Goal: Information Seeking & Learning: Learn about a topic

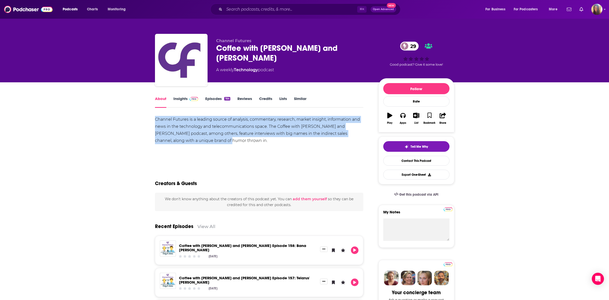
click at [186, 99] on link "Insights" at bounding box center [185, 102] width 25 height 12
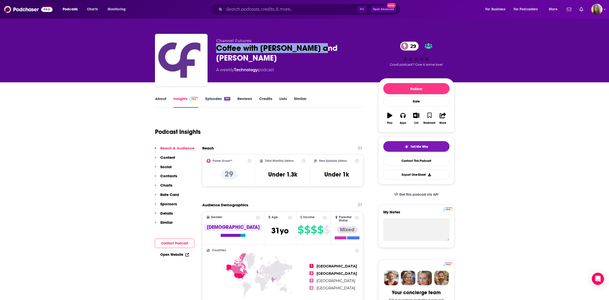
drag, startPoint x: 322, startPoint y: 47, endPoint x: 216, endPoint y: 48, distance: 105.7
click at [216, 48] on div "Coffee with Craig and James 29" at bounding box center [293, 53] width 154 height 20
copy h2 "Coffee with Craig and James"
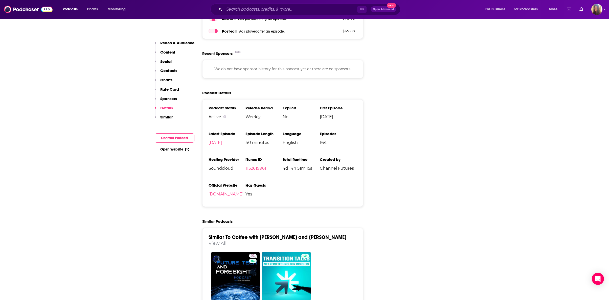
scroll to position [629, 0]
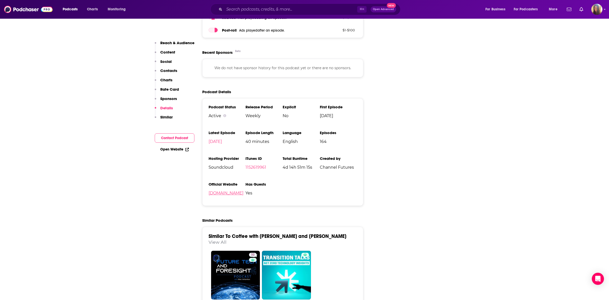
click at [225, 191] on link "channelfutures.com" at bounding box center [226, 193] width 35 height 5
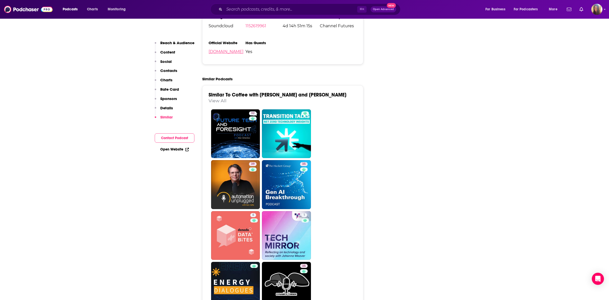
scroll to position [773, 0]
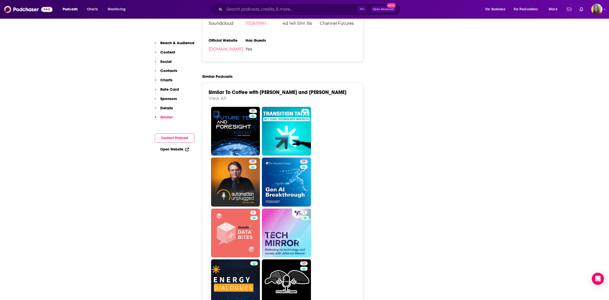
click at [227, 96] on link "View All" at bounding box center [218, 98] width 18 height 5
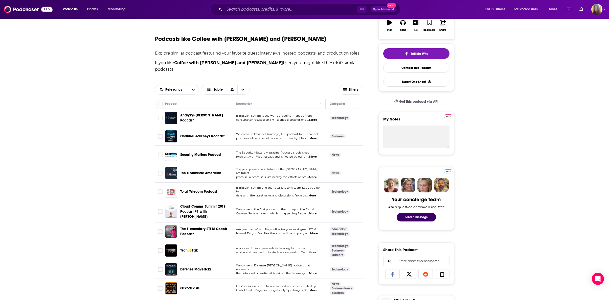
scroll to position [94, 0]
click at [316, 118] on span "...More" at bounding box center [312, 120] width 10 height 4
click at [315, 136] on span "...More" at bounding box center [312, 138] width 10 height 4
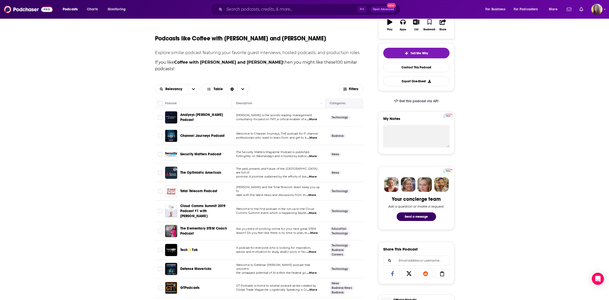
click at [341, 100] on button "Move" at bounding box center [346, 103] width 35 height 6
click at [346, 87] on icon "button" at bounding box center [345, 88] width 4 height 3
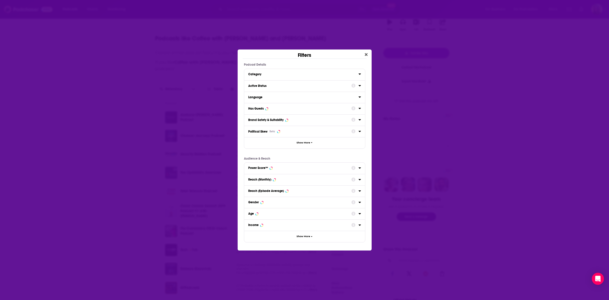
scroll to position [0, 0]
click at [360, 108] on icon "Dialog" at bounding box center [360, 108] width 2 height 1
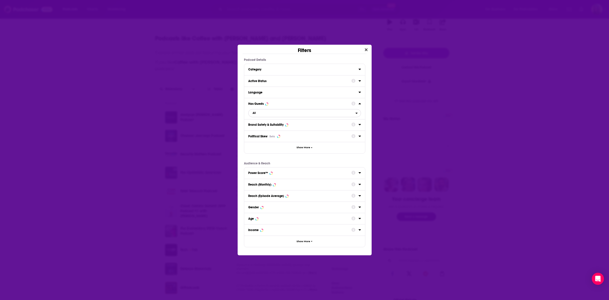
click at [357, 113] on icon "open menu" at bounding box center [357, 113] width 2 height 1
click at [267, 137] on div "Has guests 75" at bounding box center [304, 138] width 113 height 8
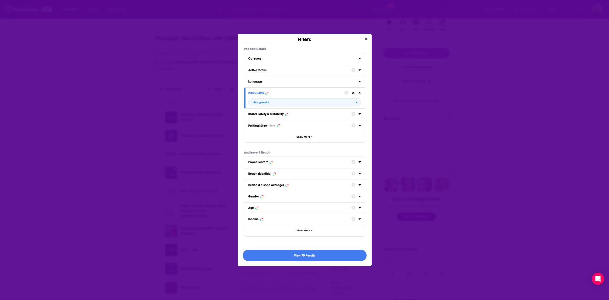
click at [298, 255] on button "View 75 Results" at bounding box center [305, 255] width 124 height 11
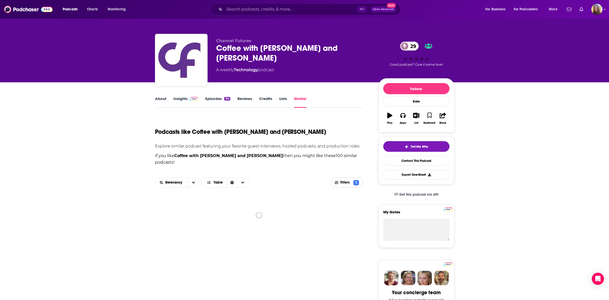
scroll to position [94, 0]
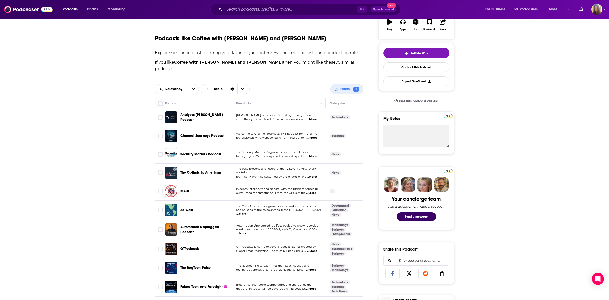
click at [254, 150] on span "The Security Matters Magazine Podcast is published" at bounding box center [272, 152] width 73 height 4
click at [316, 154] on span "...More" at bounding box center [312, 156] width 10 height 4
click at [246, 232] on span "...More" at bounding box center [240, 234] width 10 height 4
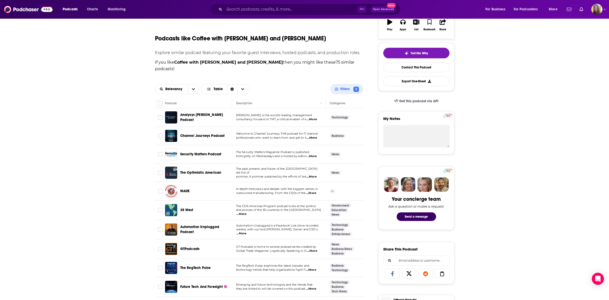
click at [312, 249] on span "...More" at bounding box center [312, 251] width 10 height 4
click at [189, 247] on span "GTPodcasts" at bounding box center [189, 249] width 19 height 4
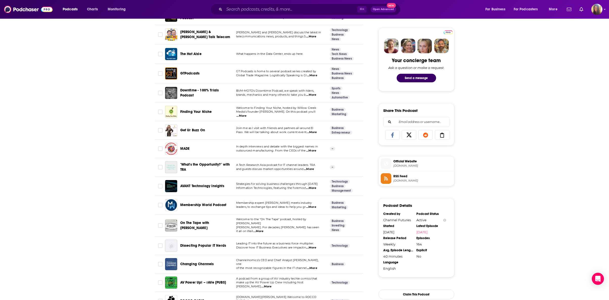
scroll to position [234, 0]
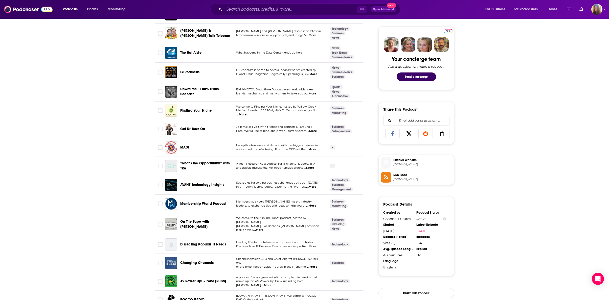
click at [313, 185] on span "...More" at bounding box center [311, 187] width 10 height 4
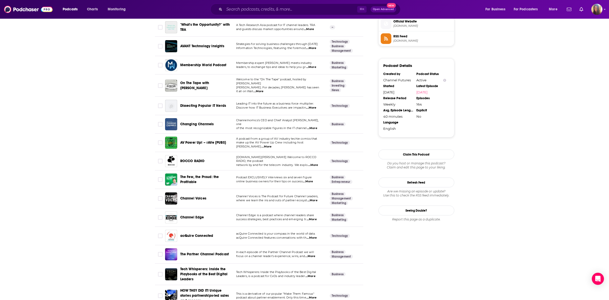
scroll to position [376, 0]
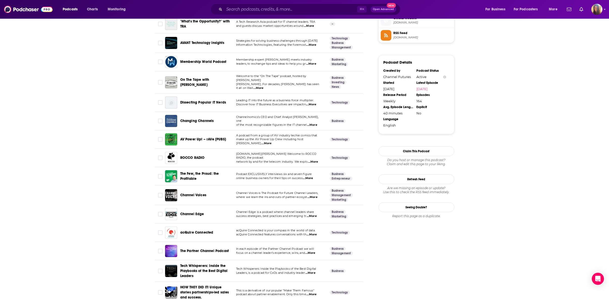
click at [317, 160] on span "...More" at bounding box center [313, 162] width 10 height 4
click at [241, 152] on span "www.rocco.group Welcome to ROCCO RADIO, the podcast" at bounding box center [276, 156] width 80 height 8
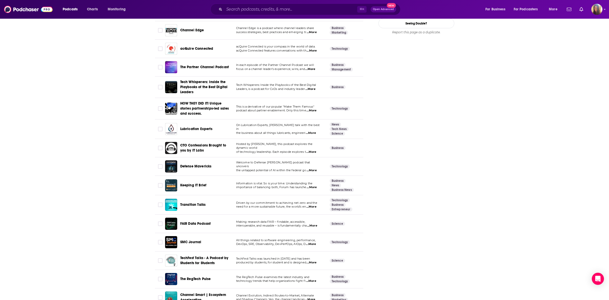
scroll to position [566, 0]
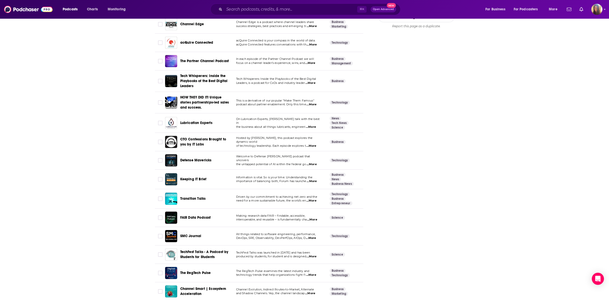
click at [316, 180] on span "...More" at bounding box center [312, 182] width 10 height 4
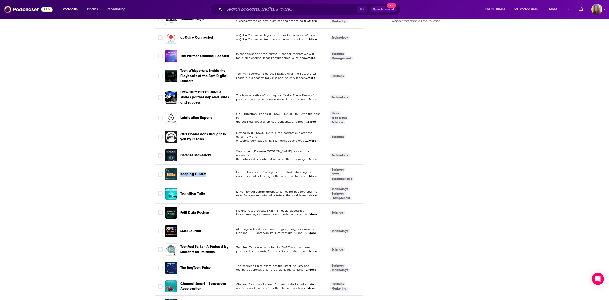
scroll to position [572, 0]
click at [313, 268] on span "...More" at bounding box center [311, 270] width 10 height 4
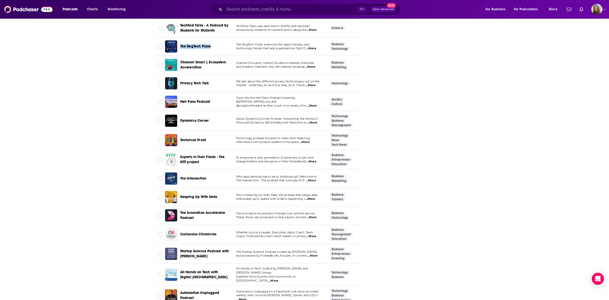
scroll to position [799, 0]
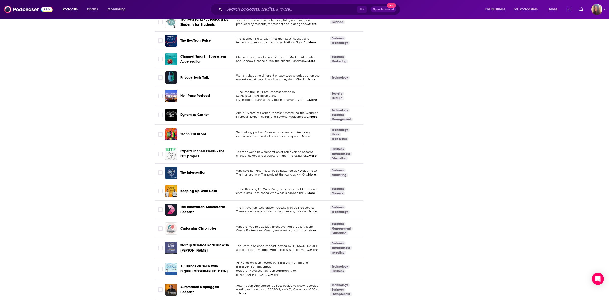
click at [314, 78] on span "...More" at bounding box center [310, 80] width 10 height 4
click at [314, 115] on span "...More" at bounding box center [312, 117] width 10 height 4
click at [306, 135] on span "...More" at bounding box center [304, 137] width 10 height 4
click at [278, 150] on p "To empower a new generation of achievers to become" at bounding box center [278, 152] width 85 height 4
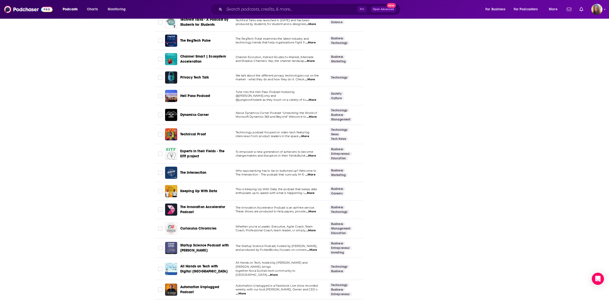
click at [278, 150] on p "To empower a new generation of achievers to become" at bounding box center [278, 152] width 85 height 4
click at [313, 154] on span "...More" at bounding box center [311, 156] width 10 height 4
click at [278, 273] on span "...More" at bounding box center [273, 275] width 10 height 4
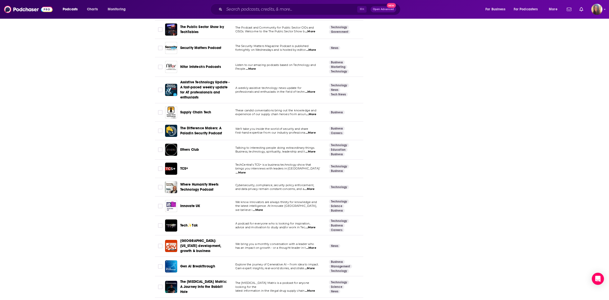
scroll to position [1079, 0]
click at [313, 47] on span "...More" at bounding box center [311, 49] width 10 height 4
click at [252, 66] on span "...More" at bounding box center [251, 68] width 10 height 4
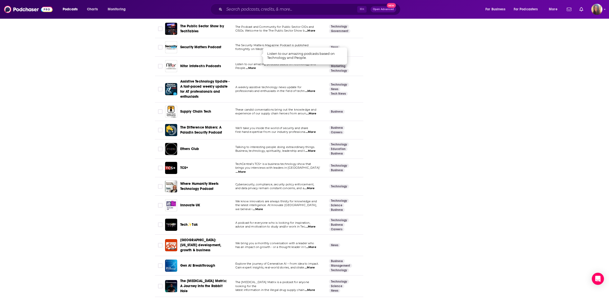
click at [252, 66] on span "...More" at bounding box center [251, 68] width 10 height 4
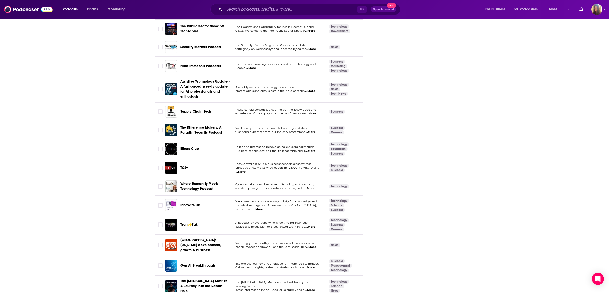
click at [314, 89] on span "...More" at bounding box center [310, 91] width 10 height 4
click at [271, 130] on span "first-hand expertise from our industry professiona" at bounding box center [270, 132] width 70 height 4
click at [313, 130] on span "...More" at bounding box center [311, 132] width 10 height 4
click at [314, 149] on span "...More" at bounding box center [310, 151] width 10 height 4
click at [246, 170] on span "...More" at bounding box center [241, 172] width 10 height 4
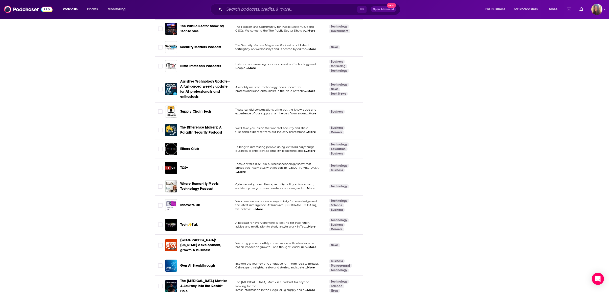
click at [314, 187] on span "...More" at bounding box center [309, 189] width 10 height 4
click at [250, 221] on span "A podcast for everyone who is looking for inspiration," at bounding box center [272, 223] width 75 height 4
click at [312, 225] on span "...More" at bounding box center [310, 227] width 10 height 4
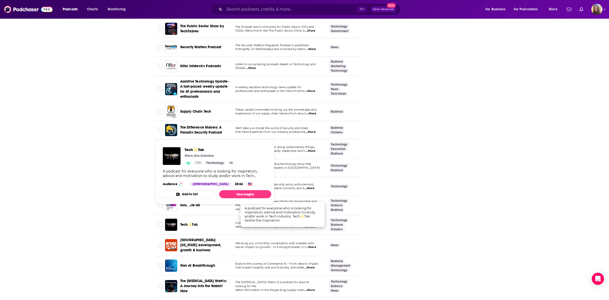
click at [184, 223] on span "Tech✨Tak" at bounding box center [188, 225] width 17 height 4
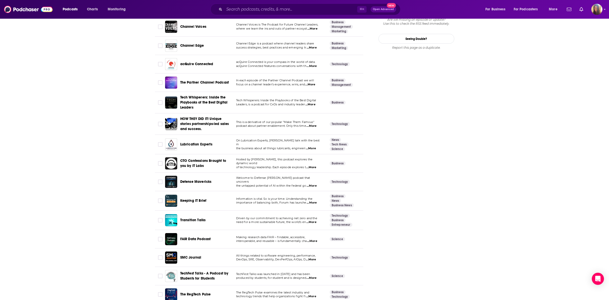
scroll to position [544, 0]
click at [272, 99] on span "Tech Whisperers: Inside the Playbooks of the Best Digital" at bounding box center [276, 101] width 80 height 4
click at [313, 103] on span "...More" at bounding box center [310, 105] width 10 height 4
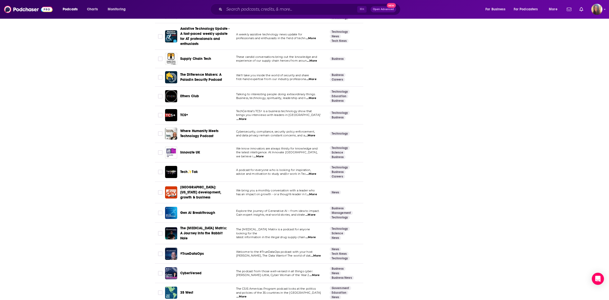
scroll to position [1251, 0]
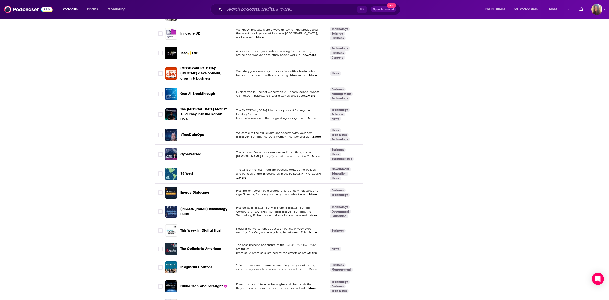
click at [316, 53] on span "...More" at bounding box center [311, 55] width 10 height 4
click at [313, 94] on span "...More" at bounding box center [310, 96] width 10 height 4
click at [313, 154] on span "...More" at bounding box center [315, 156] width 10 height 4
click at [282, 154] on span "Mandy Haeburn-Little, Cyber Woman of the Year 2" at bounding box center [272, 156] width 73 height 4
click at [314, 154] on span "...More" at bounding box center [315, 156] width 10 height 4
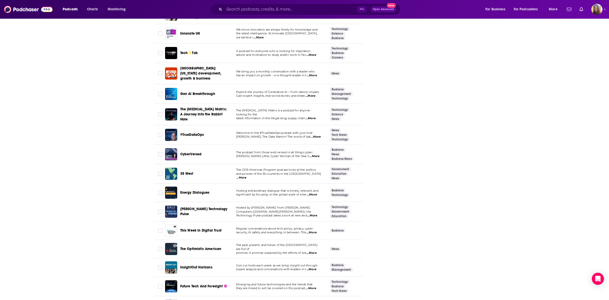
click at [313, 214] on span "...More" at bounding box center [312, 216] width 10 height 4
click at [312, 231] on span "...More" at bounding box center [312, 233] width 10 height 4
click at [313, 287] on span "...More" at bounding box center [311, 289] width 10 height 4
click at [315, 287] on span "...More" at bounding box center [311, 289] width 10 height 4
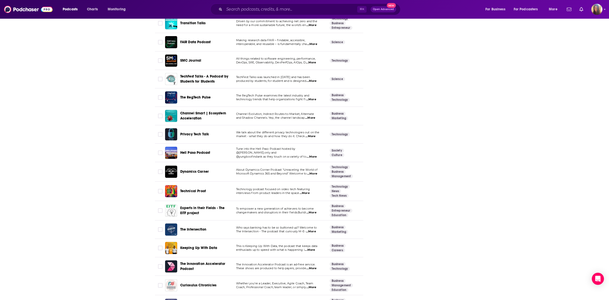
scroll to position [740, 0]
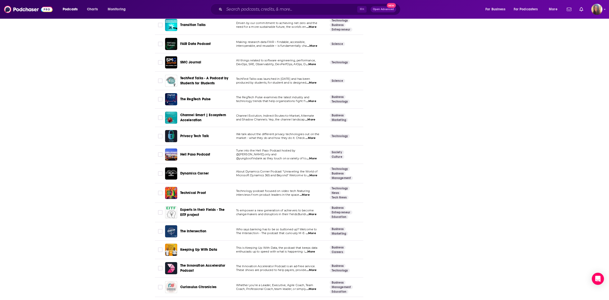
click at [313, 232] on span "...More" at bounding box center [311, 234] width 10 height 4
click at [307, 193] on span "...More" at bounding box center [305, 195] width 10 height 4
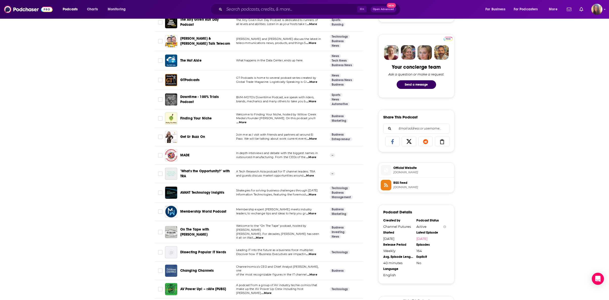
scroll to position [0, 0]
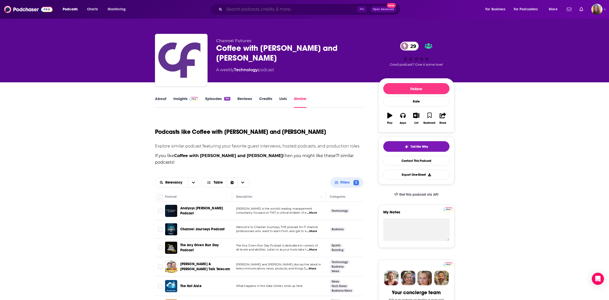
click at [269, 8] on input "Search podcasts, credits, & more..." at bounding box center [290, 9] width 133 height 8
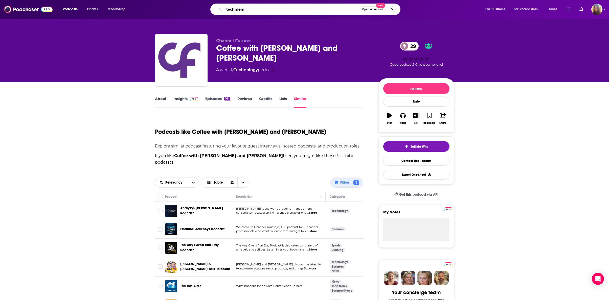
type input "techmeme"
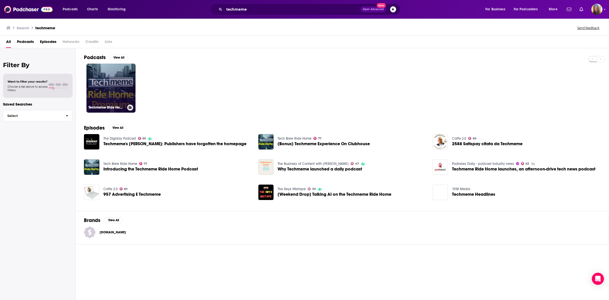
click at [116, 95] on link "Techmeme Ride Home Premium Feed" at bounding box center [110, 88] width 49 height 49
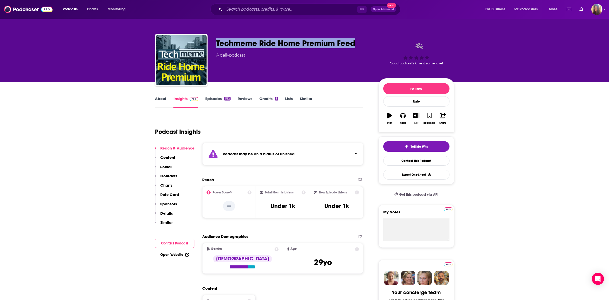
drag, startPoint x: 358, startPoint y: 43, endPoint x: 214, endPoint y: 46, distance: 143.9
click at [214, 46] on div "Techmeme Ride Home Premium Feed A daily podcast Good podcast? Give it some love!" at bounding box center [304, 61] width 299 height 55
copy h2 "Techmeme Ride Home Premium Feed"
click at [248, 7] on input "Search podcasts, credits, & more..." at bounding box center [290, 9] width 133 height 8
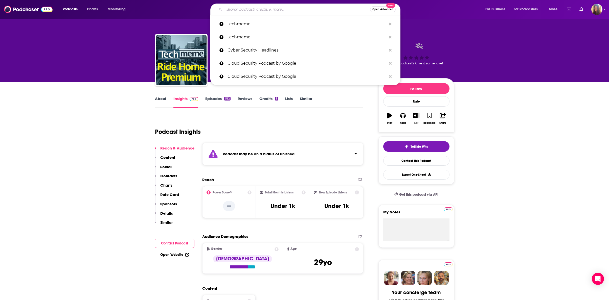
paste input "Becker's Healthcare Podcast"
type input "Becker's Healthcare Podcast"
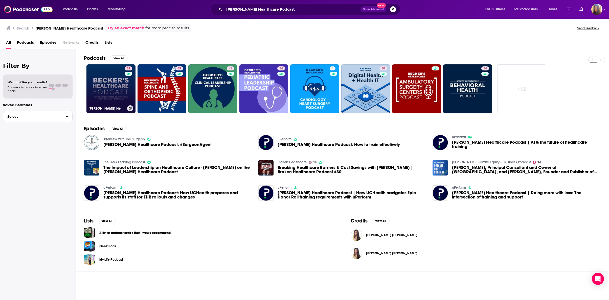
click at [109, 89] on link "69 Becker’s Healthcare Podcast" at bounding box center [110, 88] width 49 height 49
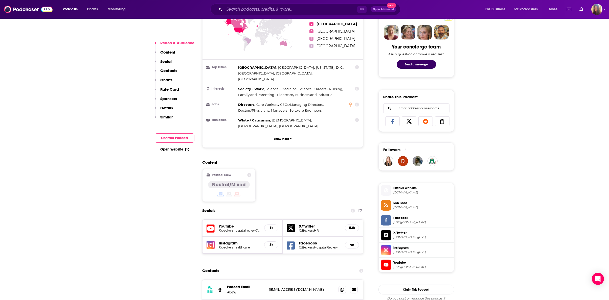
scroll to position [249, 0]
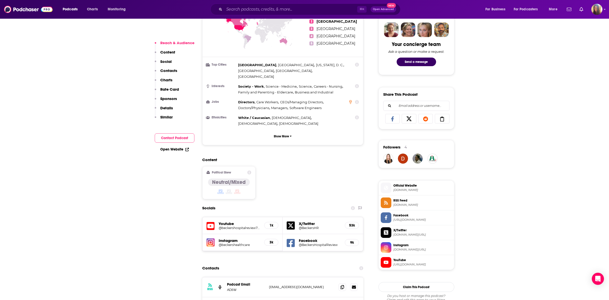
click at [171, 73] on p "Contacts" at bounding box center [168, 70] width 17 height 5
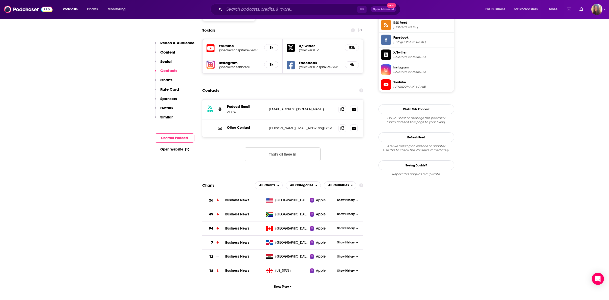
scroll to position [428, 0]
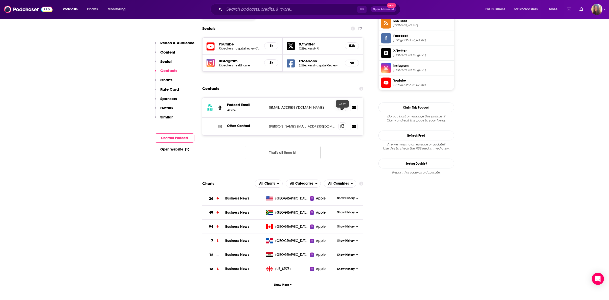
click at [342, 124] on icon at bounding box center [343, 126] width 4 height 4
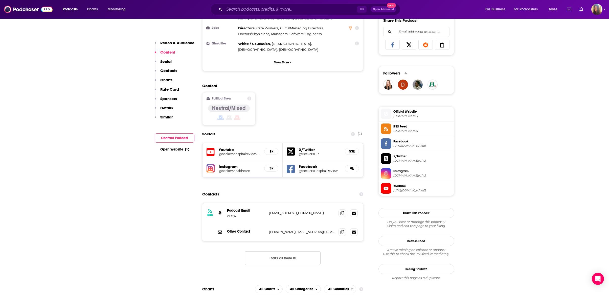
scroll to position [0, 0]
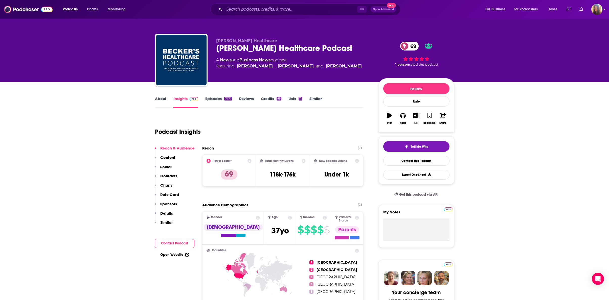
click at [160, 99] on link "About" at bounding box center [160, 102] width 11 height 12
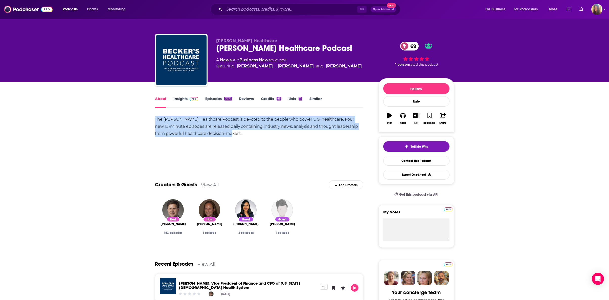
drag, startPoint x: 235, startPoint y: 135, endPoint x: 153, endPoint y: 119, distance: 83.2
copy div "The Becker's Healthcare Podcast is devoted to the people who power U.S. healthc…"
click at [602, 10] on img "Logged in as AHartman333" at bounding box center [596, 9] width 11 height 11
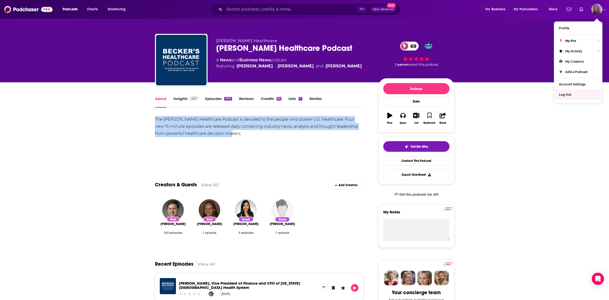
click at [569, 96] on span "Log Out" at bounding box center [565, 95] width 12 height 4
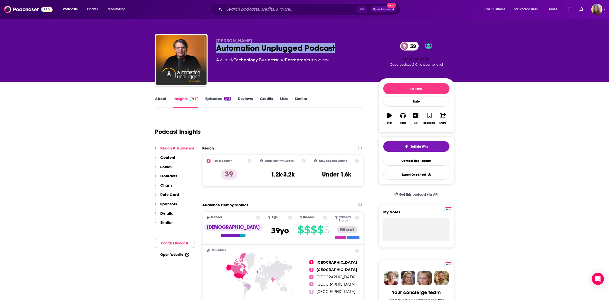
drag, startPoint x: 338, startPoint y: 49, endPoint x: 214, endPoint y: 48, distance: 123.7
click at [214, 48] on div "Ron Callis Automation Unplugged Podcast 39 A weekly Technology , Business and E…" at bounding box center [304, 61] width 299 height 55
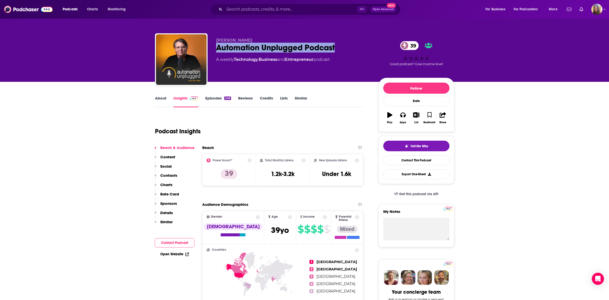
copy h2 "Automation Unplugged Podcast"
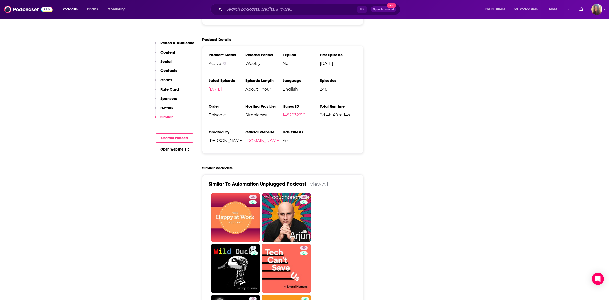
scroll to position [685, 0]
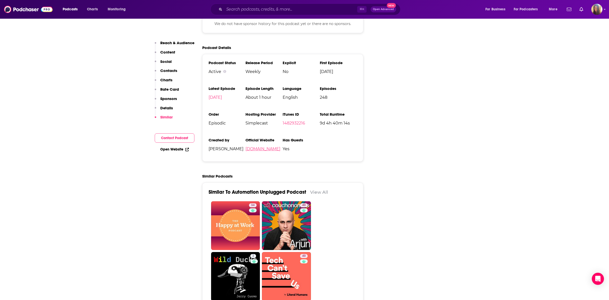
click at [263, 147] on link "onefirefly.com" at bounding box center [263, 149] width 35 height 5
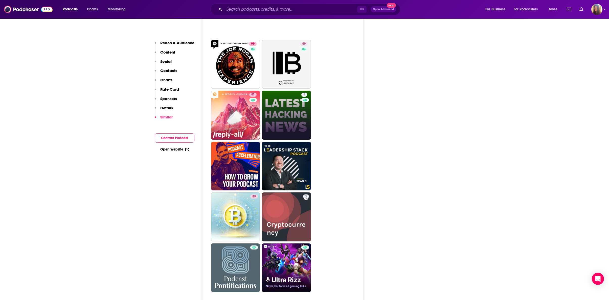
scroll to position [1681, 0]
click at [169, 72] on p "Contacts" at bounding box center [168, 70] width 17 height 5
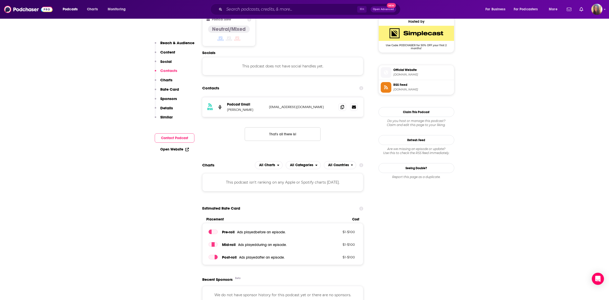
scroll to position [401, 0]
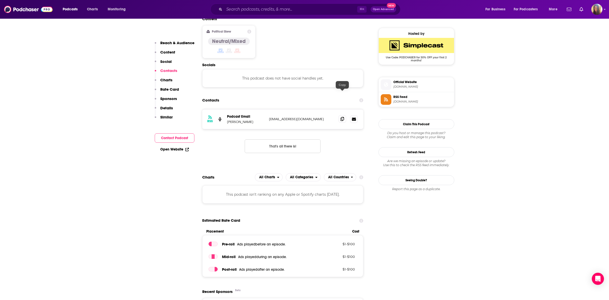
click at [343, 117] on icon at bounding box center [343, 119] width 4 height 4
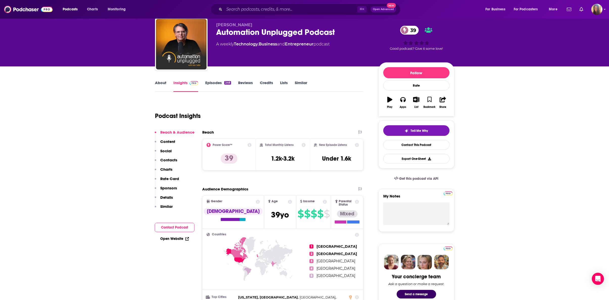
scroll to position [0, 0]
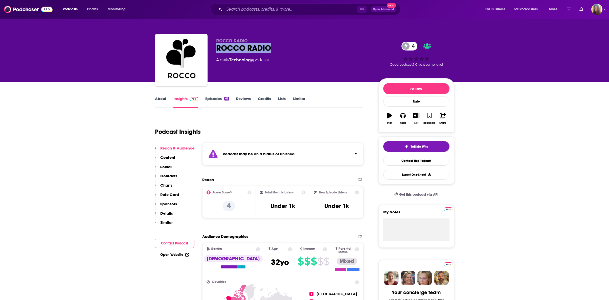
drag, startPoint x: 273, startPoint y: 47, endPoint x: 217, endPoint y: 50, distance: 55.5
click at [217, 50] on div "ROCCO RADIO 4" at bounding box center [293, 48] width 154 height 10
copy h2 "ROCCO RADIO"
click at [357, 153] on icon "Click to expand status details" at bounding box center [356, 154] width 3 height 4
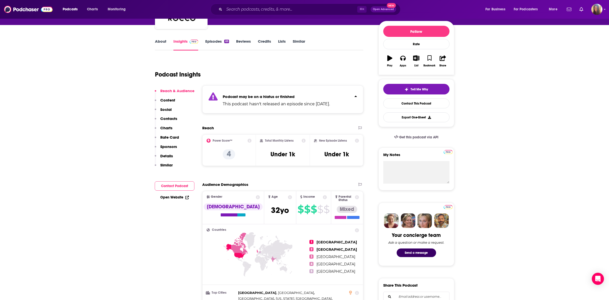
scroll to position [54, 0]
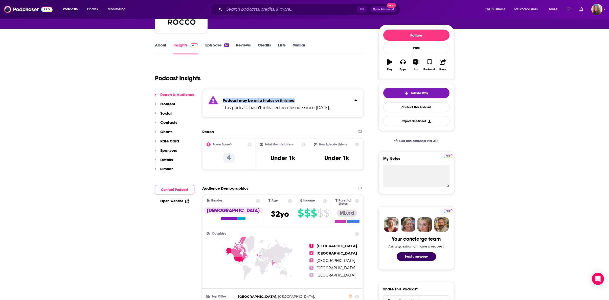
drag, startPoint x: 295, startPoint y: 99, endPoint x: 215, endPoint y: 96, distance: 80.2
click at [215, 96] on div "Podcast may be on a hiatus or finished This podcast hasn't released an episode …" at bounding box center [282, 103] width 161 height 28
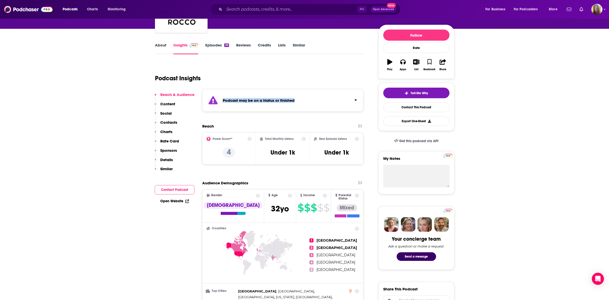
copy strong "Podcast may be on a hiatus or finished"
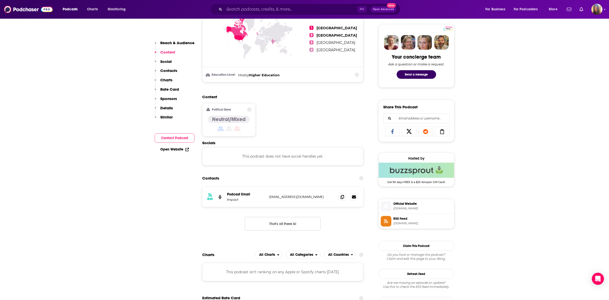
scroll to position [235, 0]
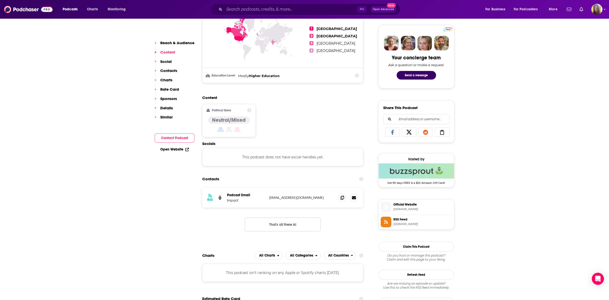
click at [403, 210] on span "[DOMAIN_NAME]" at bounding box center [422, 210] width 59 height 4
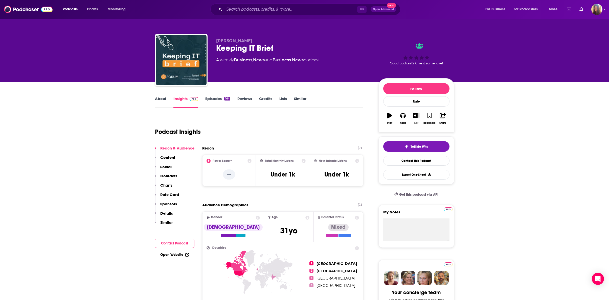
scroll to position [1, 0]
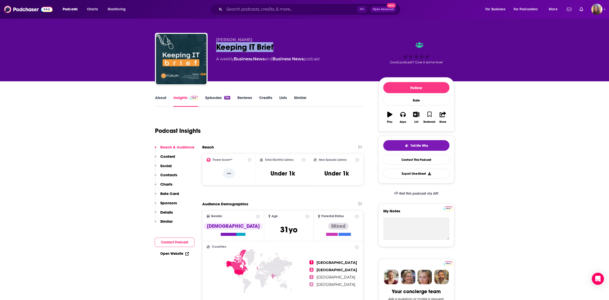
drag, startPoint x: 275, startPoint y: 47, endPoint x: 216, endPoint y: 47, distance: 58.4
click at [217, 47] on div "Keeping IT Brief" at bounding box center [293, 47] width 154 height 10
copy h2 "Keeping IT Brief"
click at [170, 175] on p "Contacts" at bounding box center [168, 175] width 17 height 5
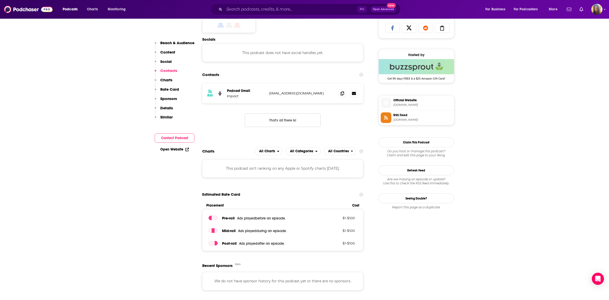
scroll to position [343, 0]
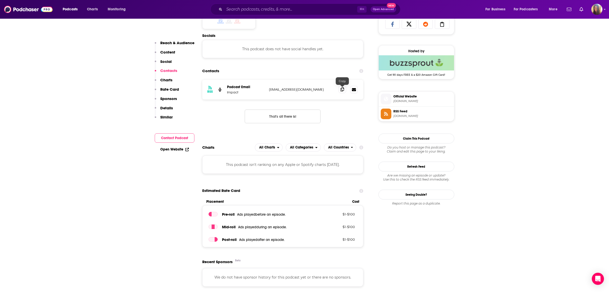
click at [343, 90] on icon at bounding box center [343, 89] width 4 height 4
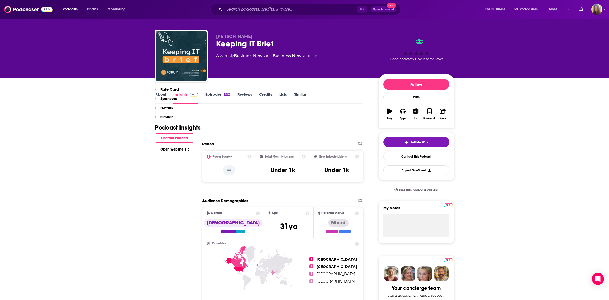
scroll to position [0, 0]
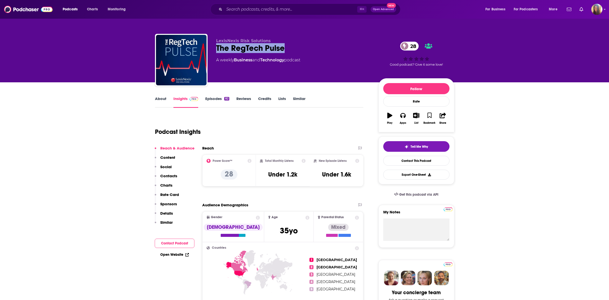
drag, startPoint x: 287, startPoint y: 48, endPoint x: 216, endPoint y: 50, distance: 70.6
click at [216, 50] on div "The RegTech Pulse 28" at bounding box center [293, 48] width 154 height 10
copy h2 "The RegTech Pulse"
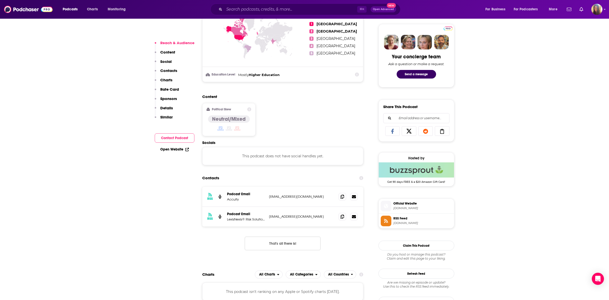
scroll to position [238, 0]
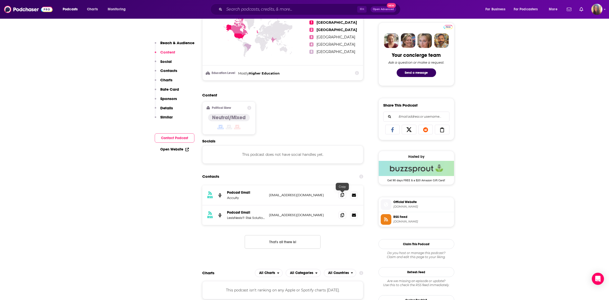
click at [343, 195] on icon at bounding box center [343, 195] width 4 height 4
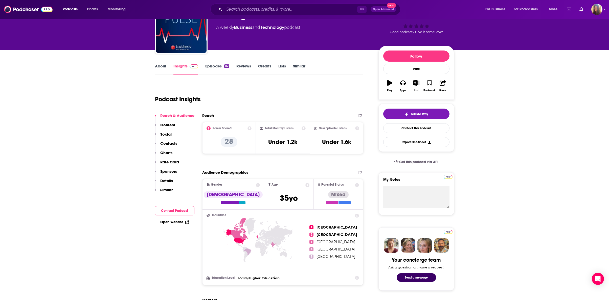
scroll to position [35, 0]
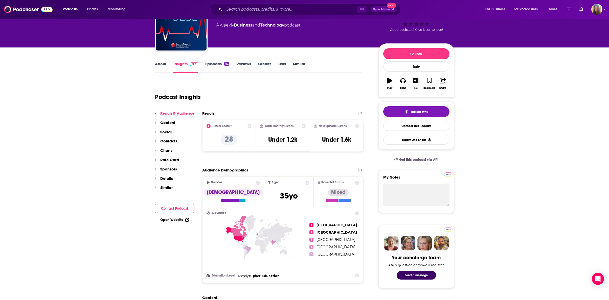
click at [215, 64] on link "Episodes 82" at bounding box center [217, 67] width 24 height 12
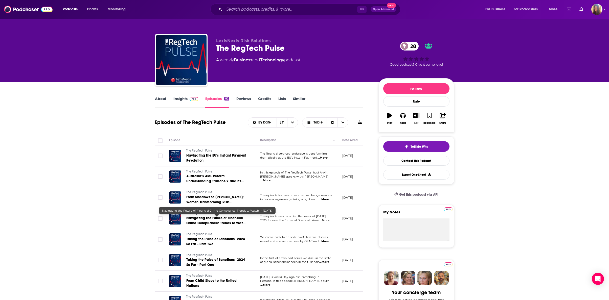
click at [206, 220] on span "Navigating the Future of Financial Crime Compliance: Trends to Watch in 2025" at bounding box center [216, 223] width 61 height 14
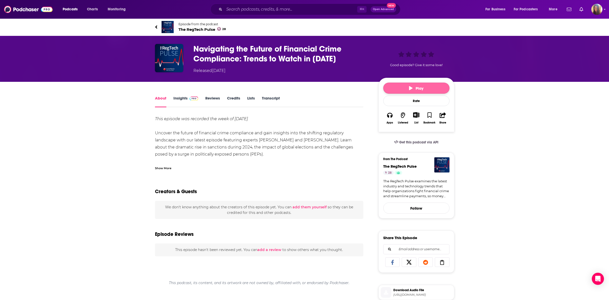
click at [411, 87] on icon "button" at bounding box center [411, 88] width 4 height 4
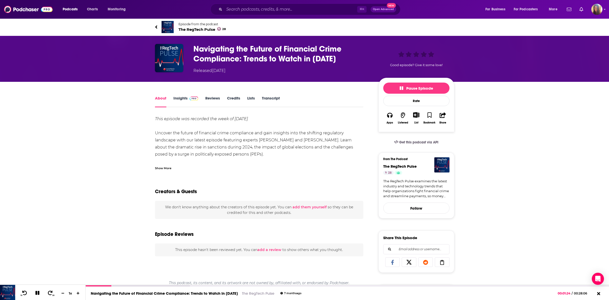
click at [275, 98] on link "Transcript" at bounding box center [271, 102] width 18 height 12
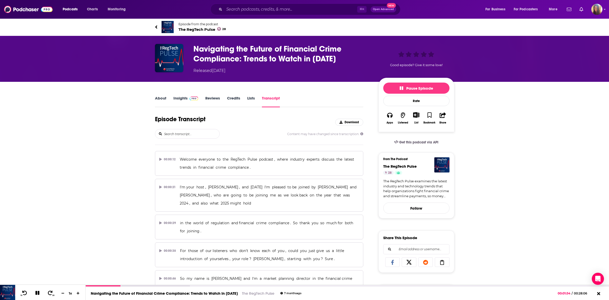
click at [162, 98] on link "About" at bounding box center [160, 102] width 11 height 12
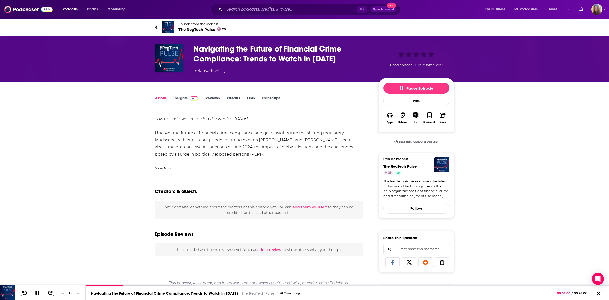
click at [156, 27] on icon at bounding box center [156, 26] width 2 height 3
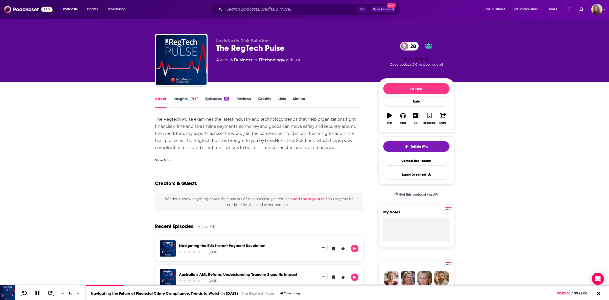
click at [162, 161] on div "Show More" at bounding box center [163, 160] width 16 height 5
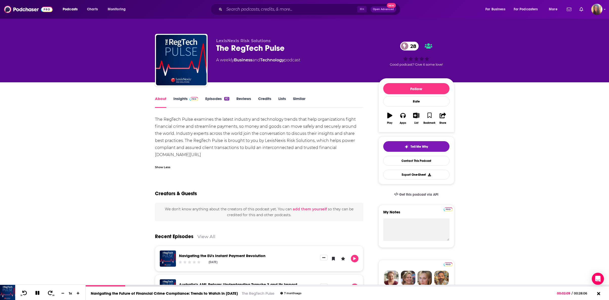
drag, startPoint x: 217, startPoint y: 151, endPoint x: 149, endPoint y: 122, distance: 73.6
copy div "The RegTech Pulse examines the latest industry and technology trends that help …"
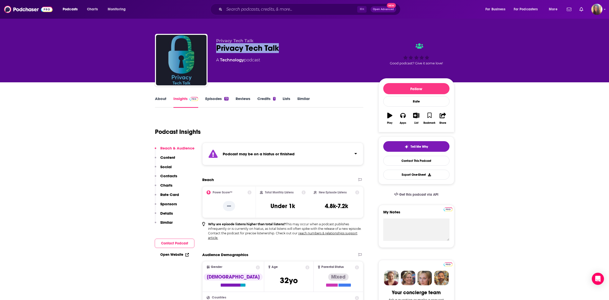
drag, startPoint x: 283, startPoint y: 49, endPoint x: 216, endPoint y: 47, distance: 66.8
click at [216, 47] on div "Privacy Tech Talk" at bounding box center [293, 48] width 154 height 10
copy h2 "Privacy Tech Talk"
drag, startPoint x: 296, startPoint y: 154, endPoint x: 223, endPoint y: 152, distance: 73.6
click at [223, 153] on div "Podcast may be on a hiatus or finished" at bounding box center [282, 154] width 161 height 23
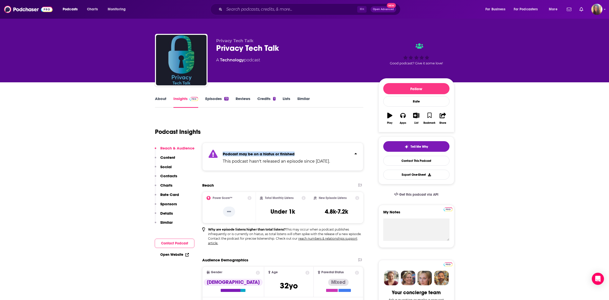
copy strong "Podcast may be on a hiatus or finished"
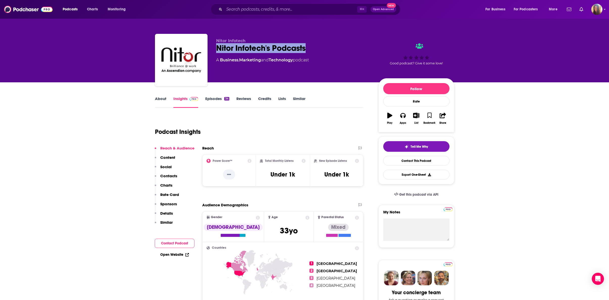
drag, startPoint x: 305, startPoint y: 49, endPoint x: 211, endPoint y: 49, distance: 94.6
click at [211, 49] on div "Nitor Infotech Nitor Infotech's Podcasts A Business , Marketing and Technology …" at bounding box center [304, 61] width 299 height 55
copy h2 "Nitor Infotech's Podcasts"
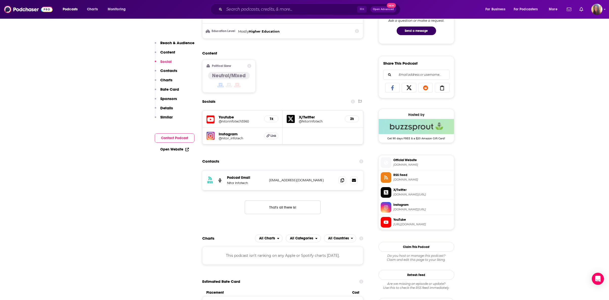
scroll to position [290, 0]
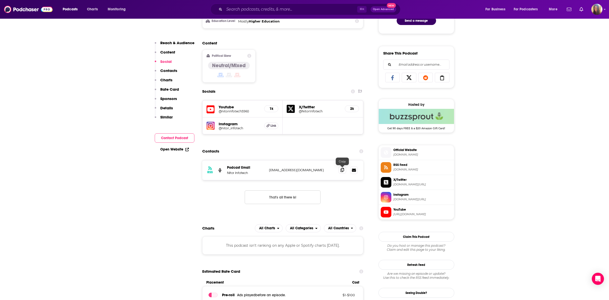
click at [343, 170] on icon at bounding box center [343, 170] width 4 height 4
click at [408, 156] on span "[DOMAIN_NAME]" at bounding box center [422, 155] width 59 height 4
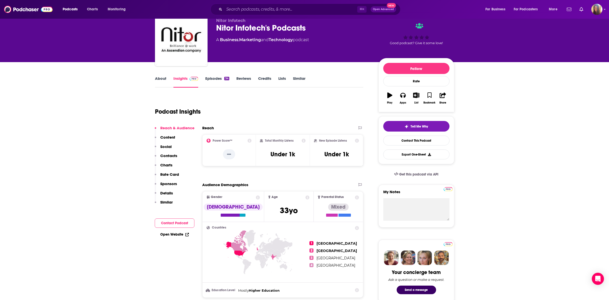
scroll to position [0, 0]
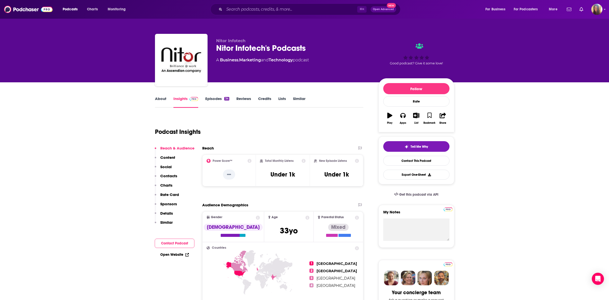
click at [217, 98] on link "Episodes 34" at bounding box center [217, 102] width 24 height 12
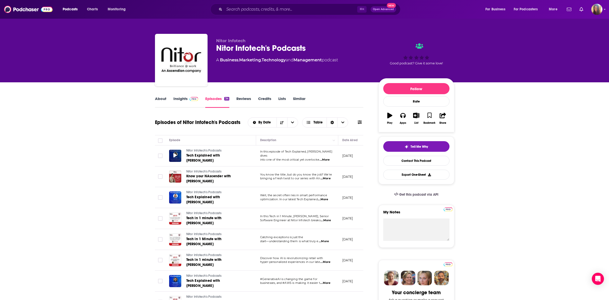
click at [176, 156] on icon at bounding box center [175, 155] width 4 height 4
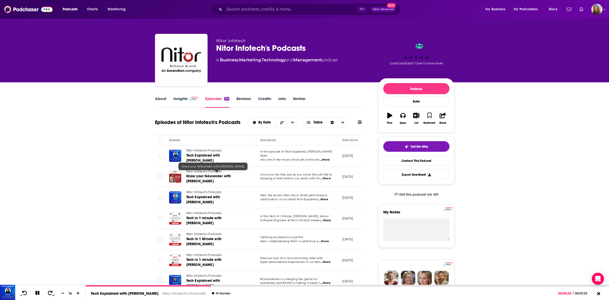
click at [208, 175] on span "Know your NAscender with Harshali Chandgadkar" at bounding box center [208, 178] width 45 height 9
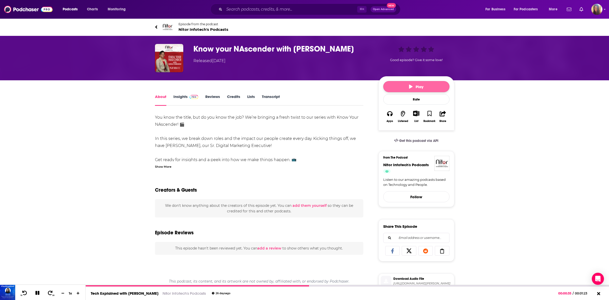
click at [410, 87] on icon "button" at bounding box center [411, 87] width 4 height 4
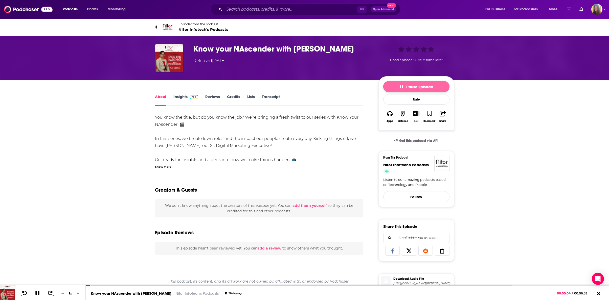
click at [401, 87] on icon "button" at bounding box center [402, 87] width 4 height 4
click at [273, 98] on link "Transcript" at bounding box center [271, 100] width 18 height 12
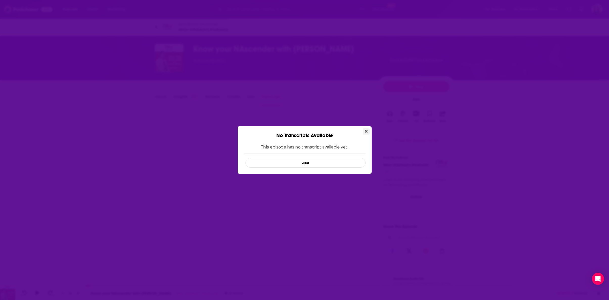
click at [367, 131] on icon "Close" at bounding box center [366, 131] width 3 height 3
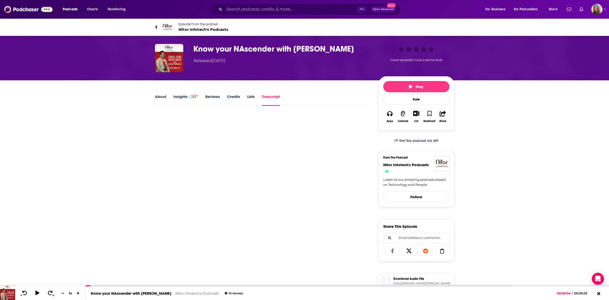
click at [161, 98] on link "About" at bounding box center [160, 100] width 11 height 12
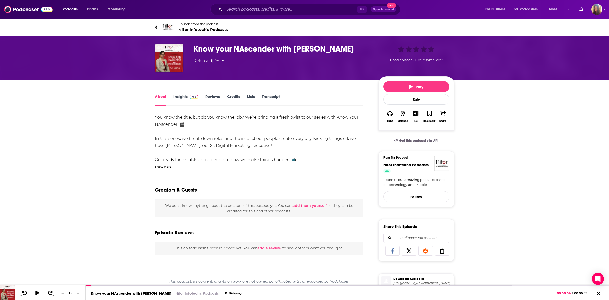
click at [157, 27] on icon at bounding box center [156, 27] width 3 height 5
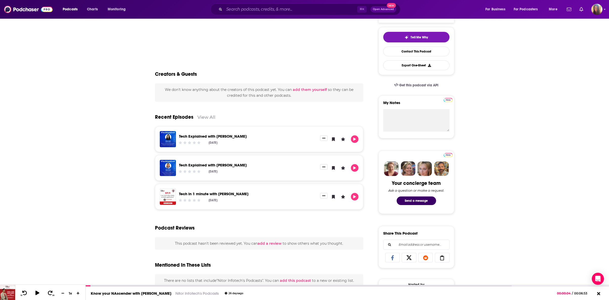
scroll to position [111, 0]
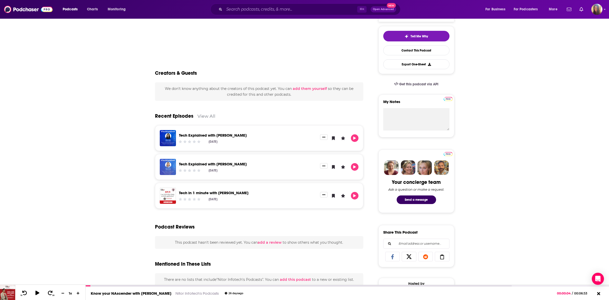
click at [171, 169] on img "Tech Explained with Neha Kalia" at bounding box center [168, 167] width 16 height 16
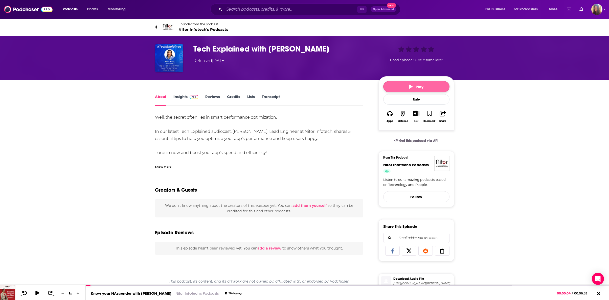
click at [412, 86] on icon "button" at bounding box center [411, 87] width 4 height 4
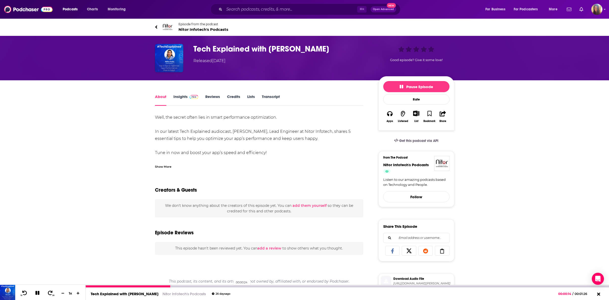
click at [231, 286] on div at bounding box center [347, 287] width 523 height 2
click at [264, 286] on div at bounding box center [347, 287] width 523 height 2
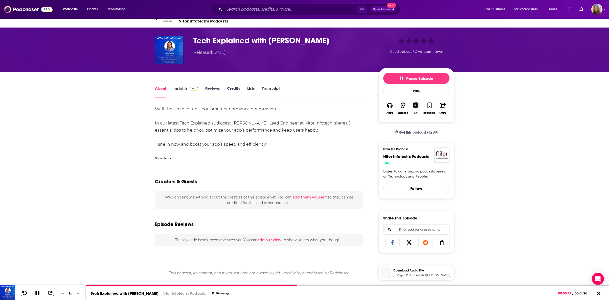
scroll to position [9, 0]
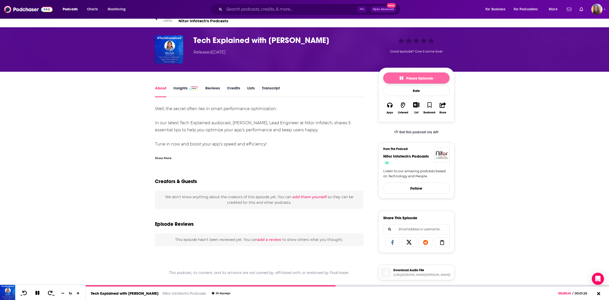
click at [401, 78] on icon "button" at bounding box center [402, 78] width 4 height 4
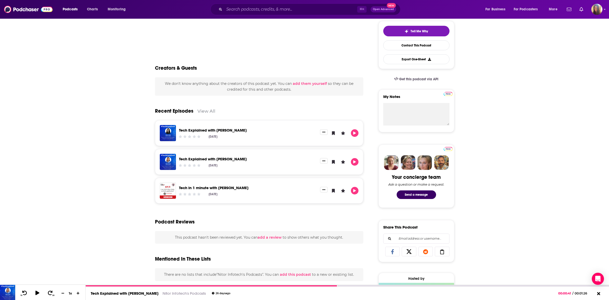
scroll to position [117, 0]
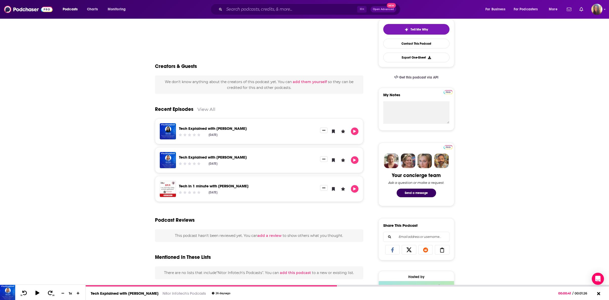
click at [206, 109] on link "View All" at bounding box center [206, 109] width 18 height 5
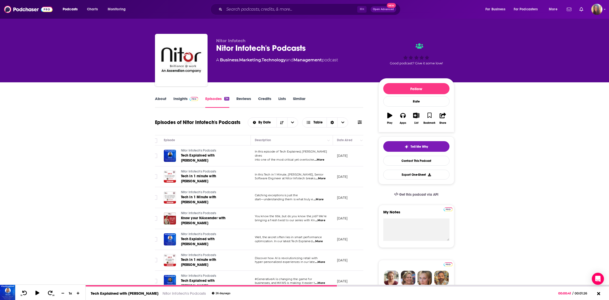
click at [180, 98] on link "Insights" at bounding box center [185, 102] width 25 height 12
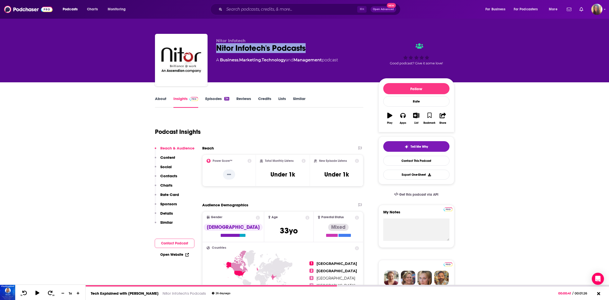
drag, startPoint x: 314, startPoint y: 48, endPoint x: 214, endPoint y: 48, distance: 100.1
click at [215, 48] on div "Nitor Infotech Nitor Infotech's Podcasts A Business , Marketing , Technology an…" at bounding box center [304, 61] width 299 height 55
copy h2 "Nitor Infotech's Podcasts"
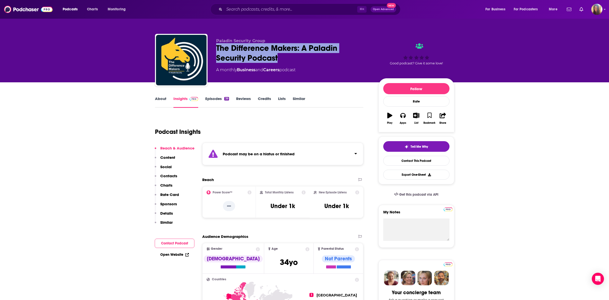
drag, startPoint x: 281, startPoint y: 58, endPoint x: 215, endPoint y: 48, distance: 66.3
click at [215, 48] on div "Paladin Security Group The Difference Makers: A Paladin Security Podcast A mont…" at bounding box center [304, 61] width 299 height 55
copy h2 "The Difference Makers: A Paladin Security Podcast"
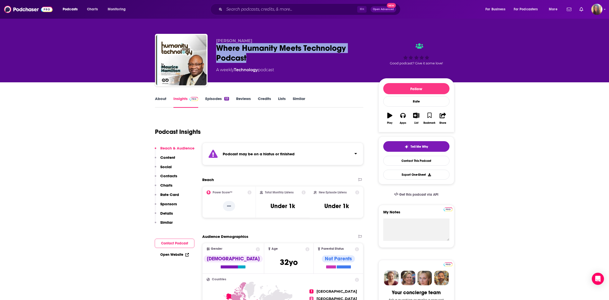
drag, startPoint x: 248, startPoint y: 57, endPoint x: 217, endPoint y: 49, distance: 32.4
click at [217, 49] on div "Where Humanity Meets Technology Podcast" at bounding box center [293, 53] width 154 height 20
copy h2 "Where Humanity Meets Technology Podcast"
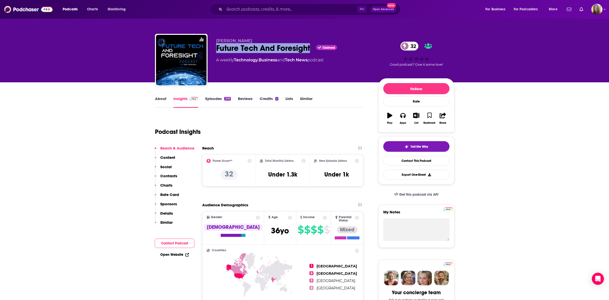
drag, startPoint x: 311, startPoint y: 46, endPoint x: 217, endPoint y: 48, distance: 94.1
click at [217, 48] on div "Future Tech And Foresight Claimed 32" at bounding box center [293, 48] width 154 height 10
copy h2 "Future Tech And Foresight"
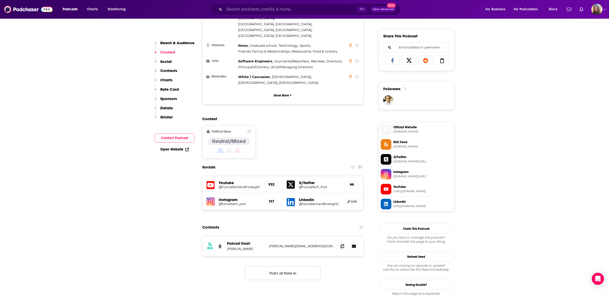
scroll to position [307, 0]
click at [404, 132] on span "futuretechandforesight.com" at bounding box center [422, 132] width 59 height 4
click at [344, 244] on icon at bounding box center [343, 246] width 4 height 4
drag, startPoint x: 254, startPoint y: 218, endPoint x: 236, endPoint y: 216, distance: 17.7
click at [236, 247] on p "Marc Verbenkov" at bounding box center [246, 249] width 38 height 4
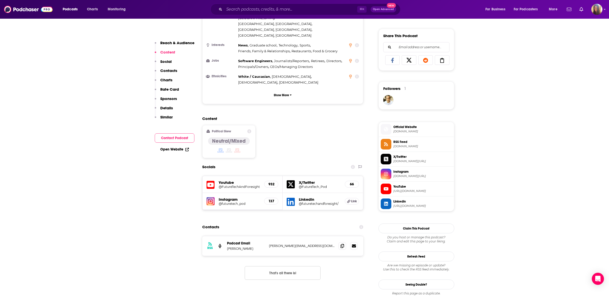
copy p "Verbenkov"
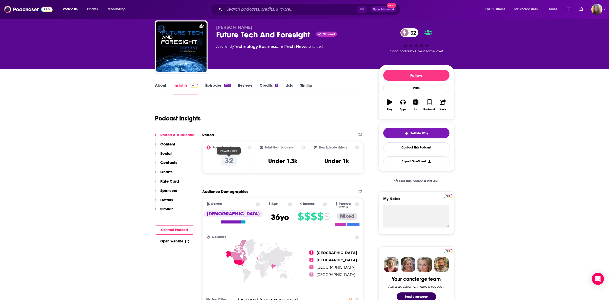
scroll to position [0, 0]
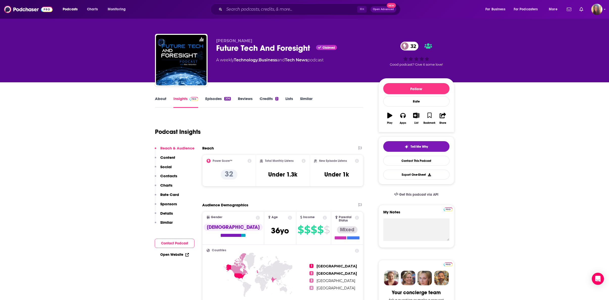
click at [162, 98] on link "About" at bounding box center [160, 102] width 11 height 12
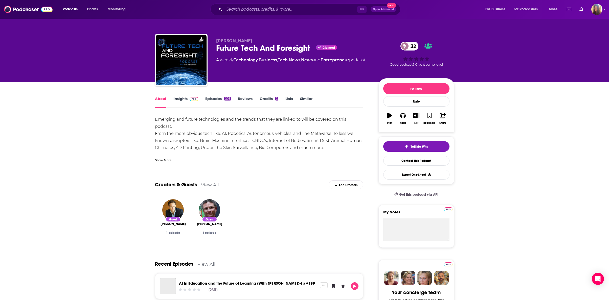
click at [161, 161] on div "Show More" at bounding box center [163, 160] width 16 height 5
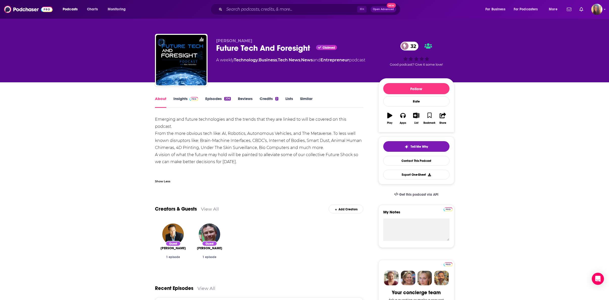
drag, startPoint x: 251, startPoint y: 155, endPoint x: 156, endPoint y: 120, distance: 101.8
click at [156, 120] on div "Emerging and future technologies and the trends that they are linked to will be…" at bounding box center [259, 148] width 209 height 64
copy div "Emerging and future technologies and the trends that they are linked to will be…"
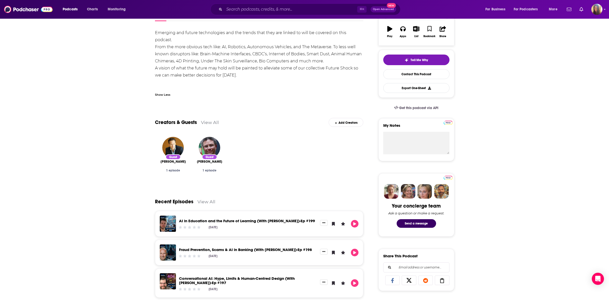
scroll to position [87, 0]
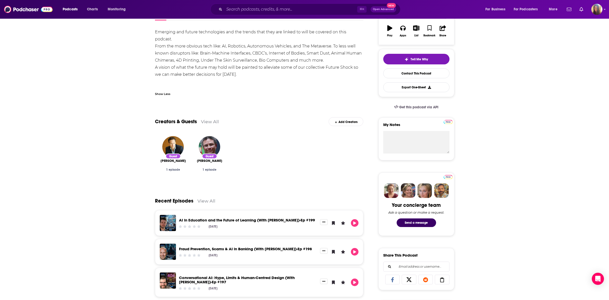
click at [212, 123] on link "View All" at bounding box center [210, 121] width 18 height 5
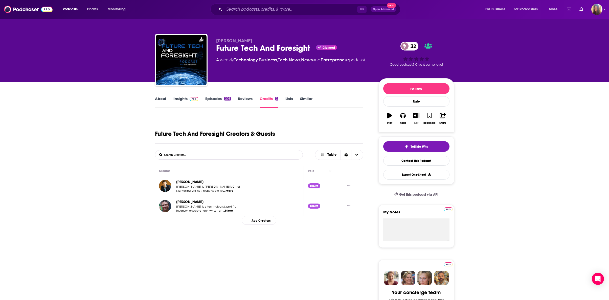
click at [244, 98] on link "Reviews" at bounding box center [245, 102] width 15 height 12
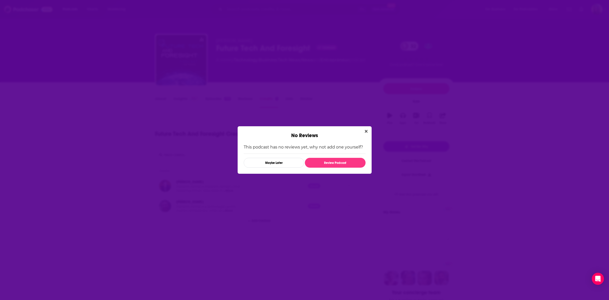
click at [367, 131] on button "Close" at bounding box center [366, 131] width 7 height 6
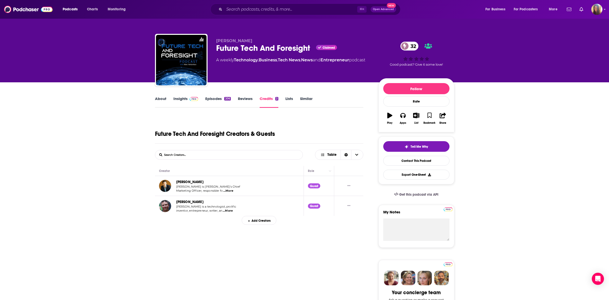
click at [213, 99] on link "Episodes 206" at bounding box center [217, 102] width 25 height 12
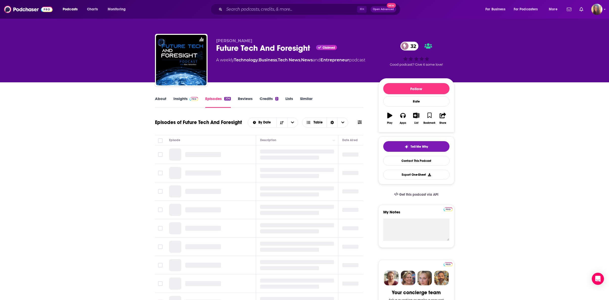
click at [183, 99] on link "Insights" at bounding box center [185, 102] width 25 height 12
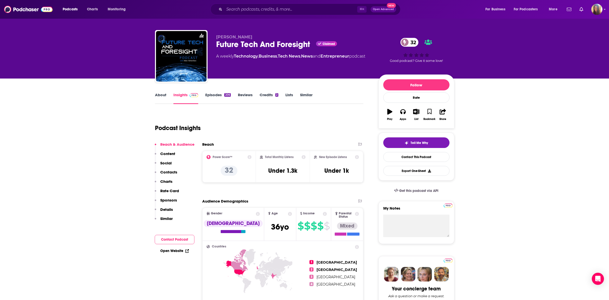
scroll to position [9, 0]
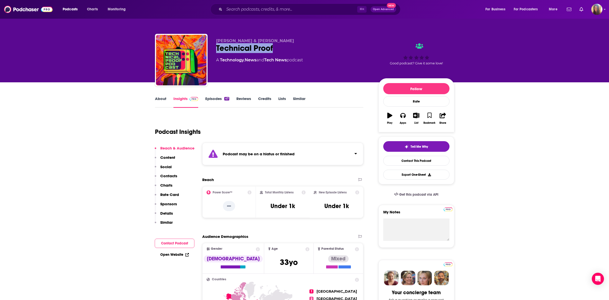
drag, startPoint x: 276, startPoint y: 50, endPoint x: 217, endPoint y: 50, distance: 58.2
click at [217, 50] on div "Technical Proof" at bounding box center [293, 48] width 154 height 10
copy h2 "Technical Proof"
